Goal: Navigation & Orientation: Find specific page/section

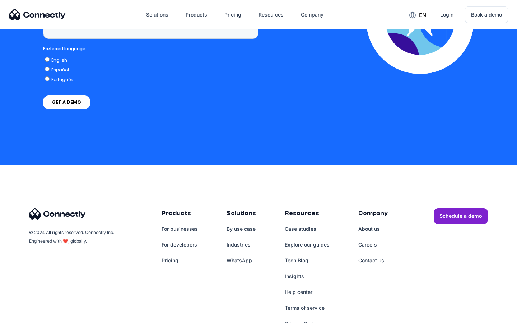
scroll to position [2957, 0]
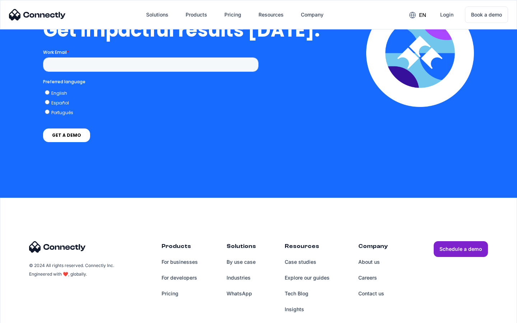
scroll to position [1583, 0]
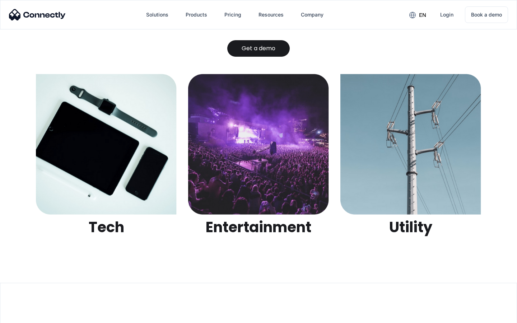
scroll to position [2263, 0]
